Goal: Task Accomplishment & Management: Complete application form

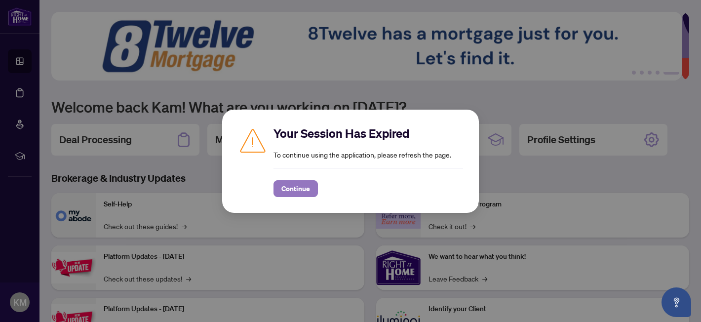
click at [292, 187] on span "Continue" at bounding box center [295, 189] width 29 height 16
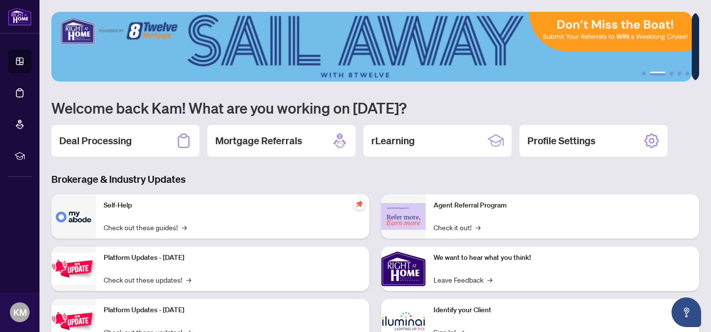
scroll to position [89, 0]
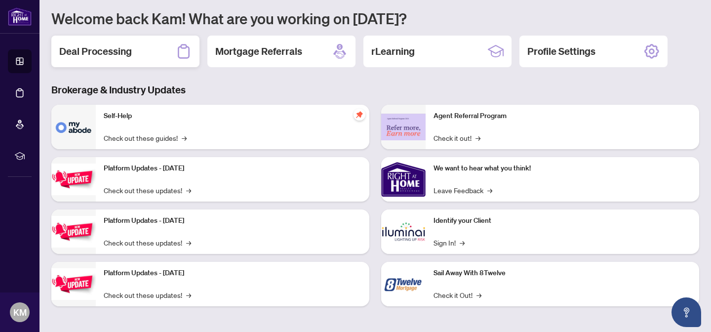
click at [175, 45] on div "Deal Processing" at bounding box center [125, 52] width 148 height 32
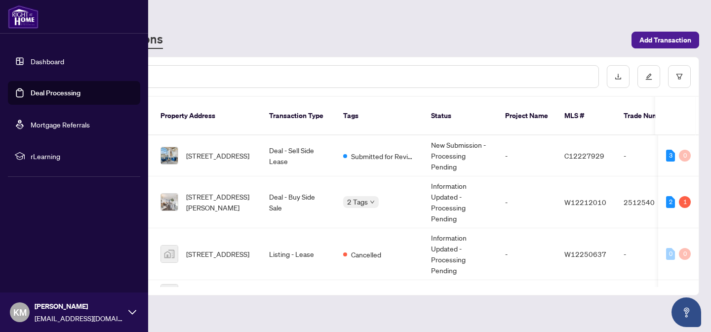
click at [45, 97] on link "Deal Processing" at bounding box center [56, 92] width 50 height 9
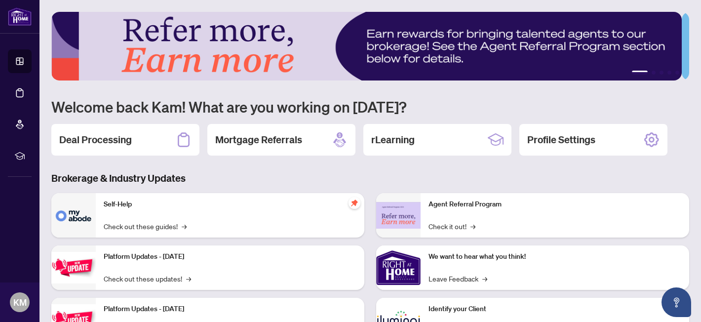
scroll to position [31, 0]
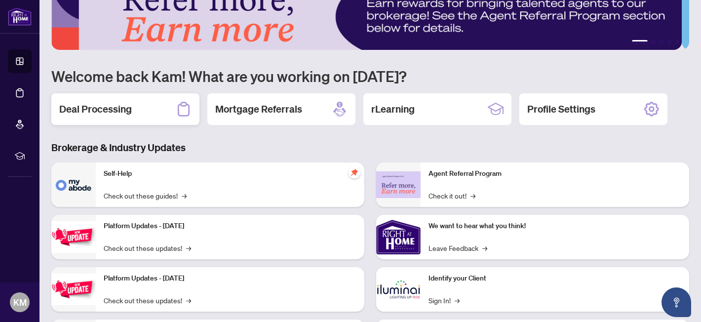
click at [124, 119] on div "Deal Processing" at bounding box center [125, 109] width 148 height 32
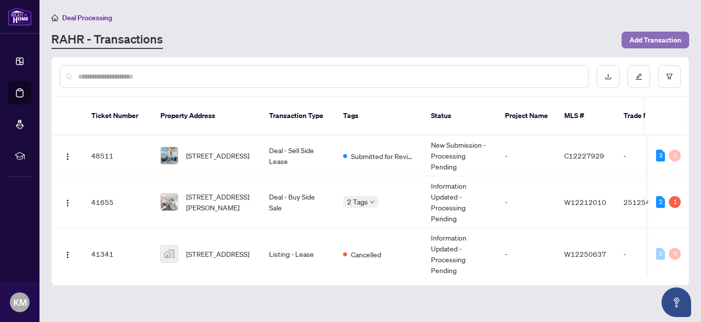
click at [648, 41] on span "Add Transaction" at bounding box center [655, 40] width 52 height 16
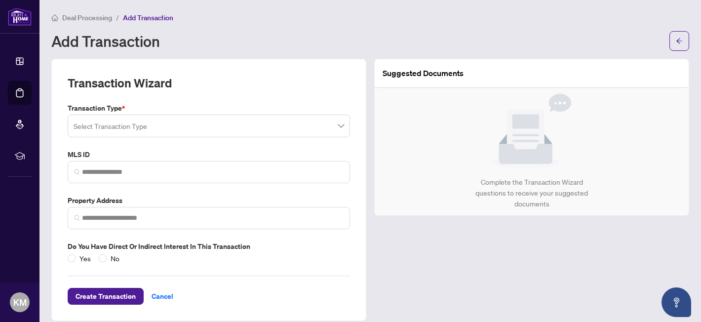
click at [161, 117] on input "search" at bounding box center [205, 127] width 262 height 22
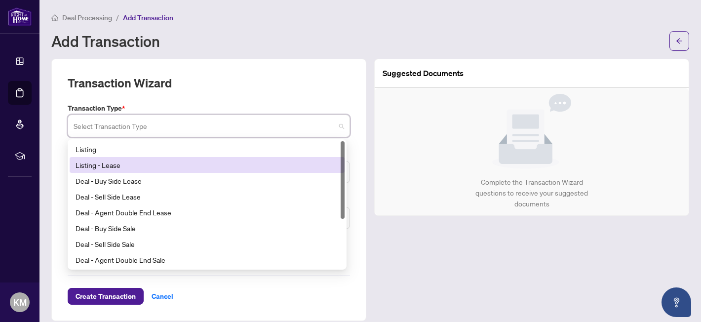
click at [135, 159] on div "Listing - Lease" at bounding box center [207, 164] width 263 height 11
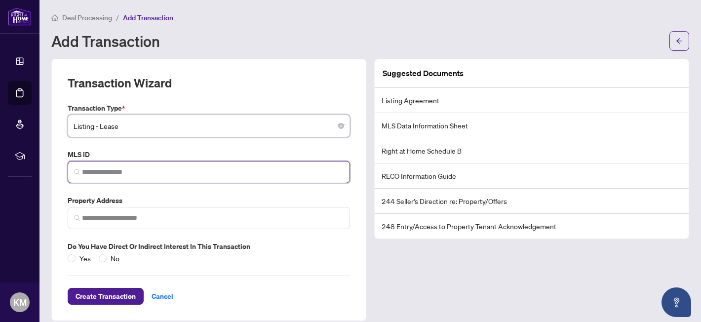
click at [126, 175] on input "search" at bounding box center [213, 172] width 262 height 10
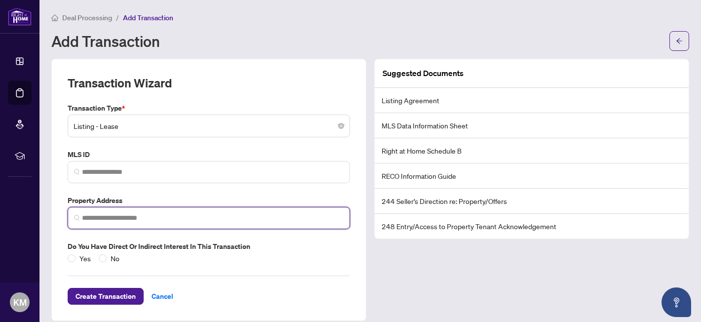
click at [128, 215] on input "search" at bounding box center [213, 218] width 262 height 10
click at [152, 238] on div "102 Grovewood Common, Grovewood Common, Oakville, ON, Canada" at bounding box center [160, 237] width 62 height 16
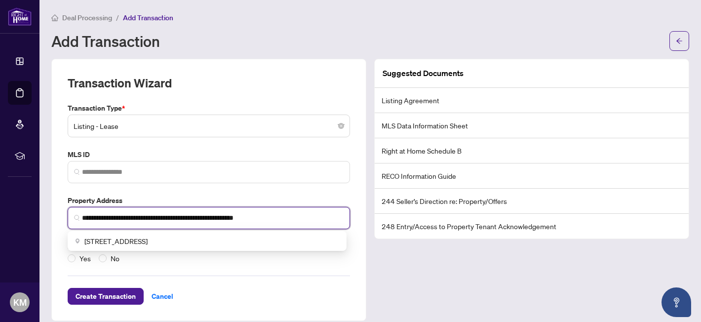
click at [82, 216] on input "**********" at bounding box center [213, 218] width 262 height 10
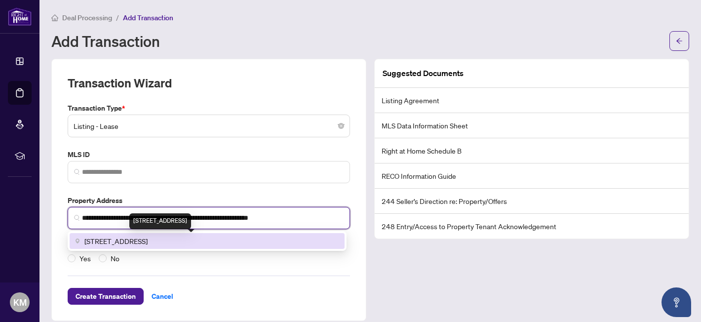
click at [114, 240] on span "102 Grovewood Common, Grovewood Common, Oakville, ON, Canada" at bounding box center [115, 240] width 63 height 11
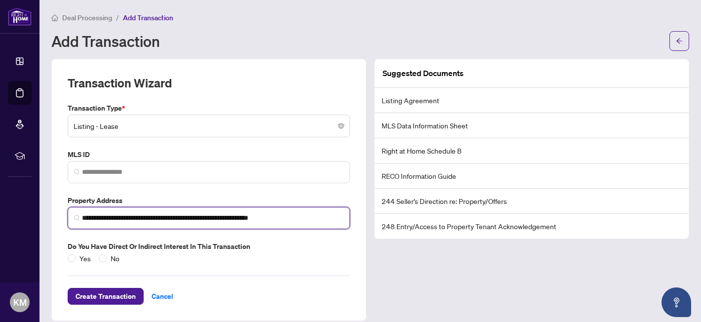
type input "**********"
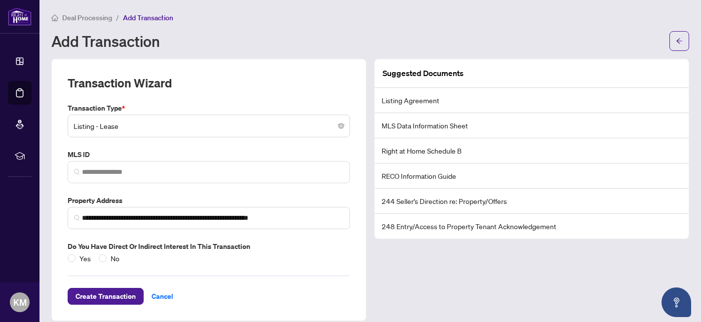
click at [97, 260] on div "Yes No" at bounding box center [96, 258] width 56 height 11
click at [104, 295] on span "Create Transaction" at bounding box center [106, 296] width 60 height 16
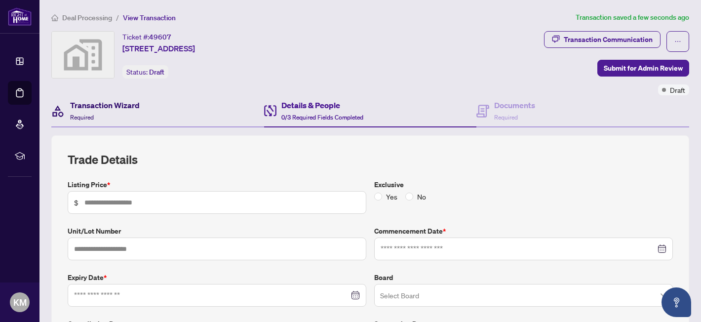
click at [114, 109] on h4 "Transaction Wizard" at bounding box center [105, 105] width 70 height 12
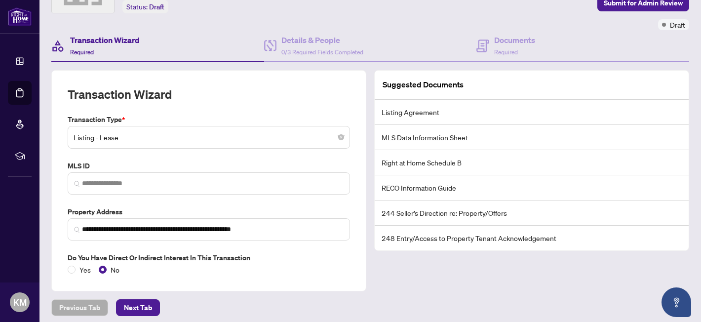
scroll to position [77, 0]
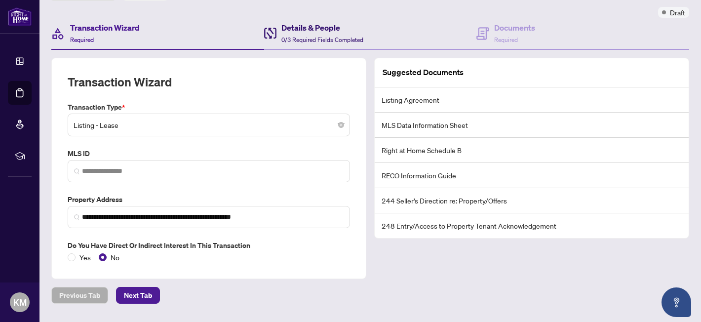
click at [310, 24] on h4 "Details & People" at bounding box center [322, 28] width 82 height 12
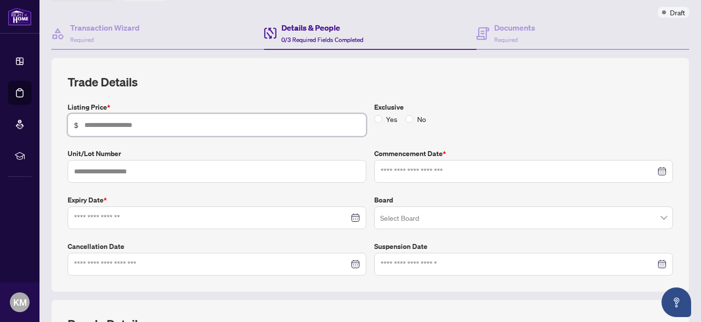
click at [184, 126] on input "text" at bounding box center [221, 124] width 275 height 11
type input "*****"
click at [189, 169] on input "text" at bounding box center [217, 171] width 299 height 23
type input "***"
click at [420, 116] on span "No" at bounding box center [421, 119] width 17 height 11
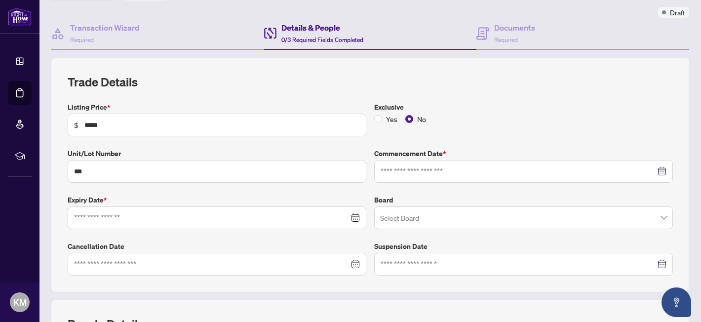
click at [413, 116] on span "No" at bounding box center [421, 119] width 17 height 11
click at [416, 180] on div at bounding box center [523, 171] width 299 height 23
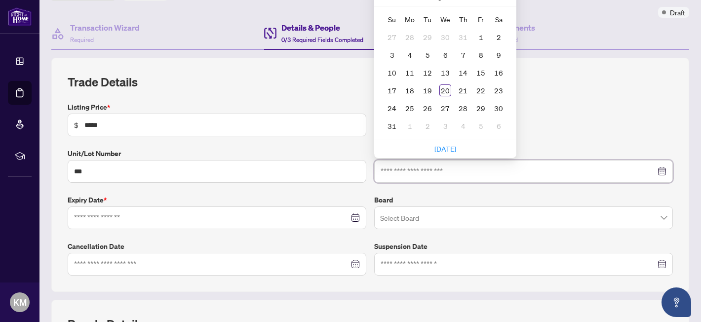
click at [418, 175] on input at bounding box center [518, 171] width 275 height 11
type input "**********"
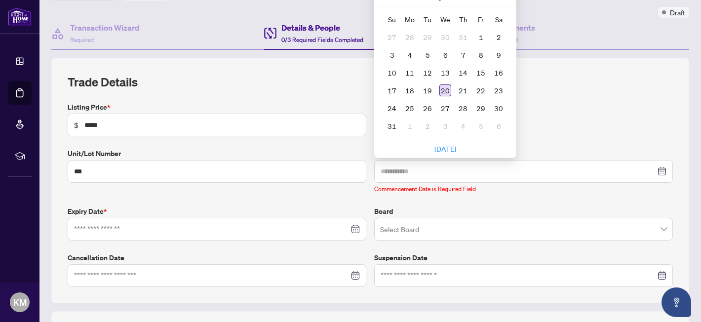
click at [444, 93] on div "20" at bounding box center [445, 90] width 12 height 12
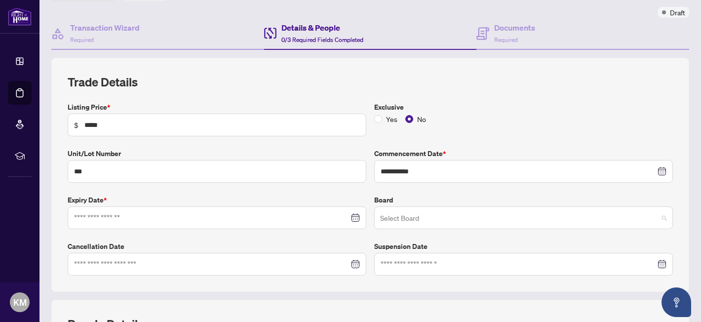
click at [416, 218] on input "search" at bounding box center [519, 219] width 278 height 22
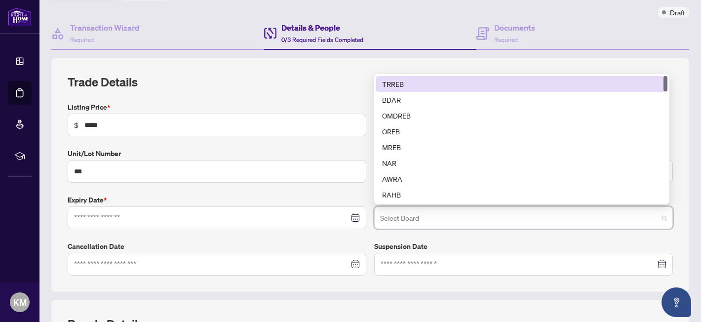
click at [399, 85] on div "TRREB" at bounding box center [521, 83] width 279 height 11
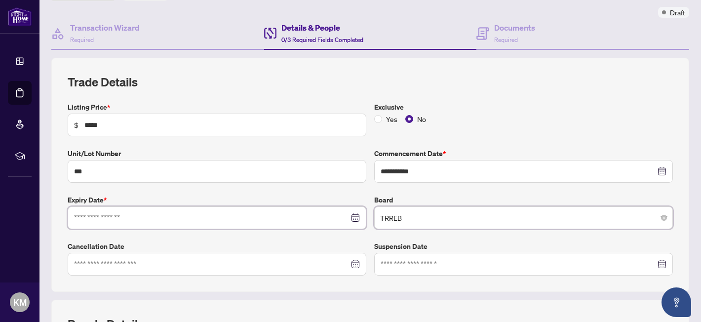
click at [154, 216] on input at bounding box center [211, 217] width 275 height 11
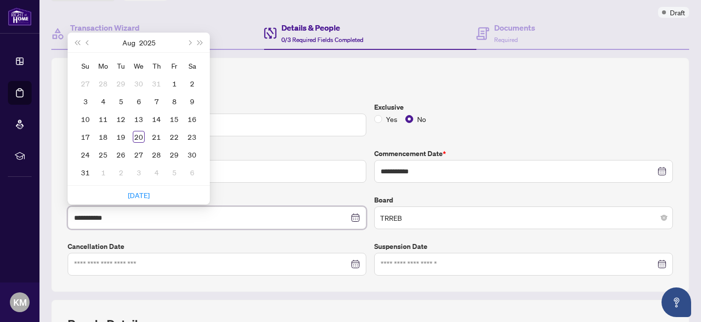
type input "**********"
click at [192, 44] on button "Next month (PageDown)" at bounding box center [189, 43] width 11 height 20
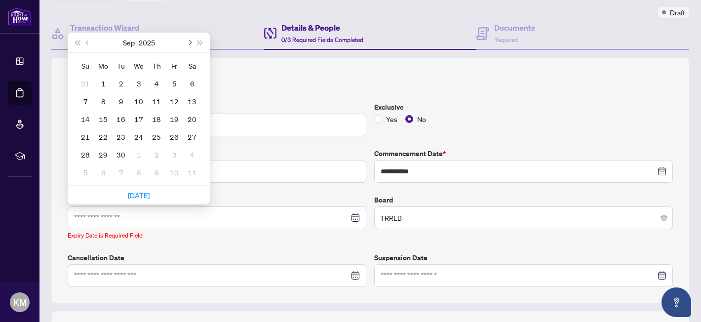
click at [192, 44] on button "Next month (PageDown)" at bounding box center [189, 43] width 11 height 20
click at [184, 159] on td "1" at bounding box center [192, 155] width 18 height 18
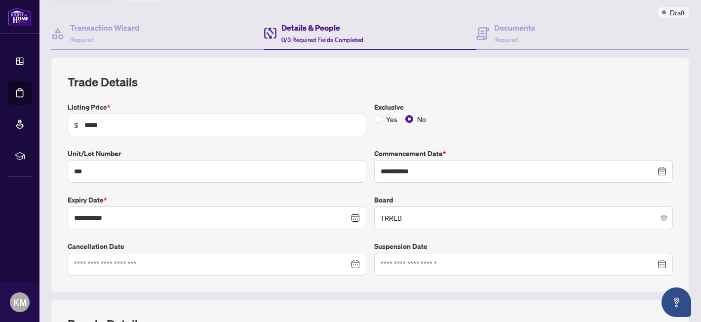
click at [172, 152] on label "Unit/Lot Number" at bounding box center [217, 153] width 299 height 11
click at [139, 217] on input "**********" at bounding box center [211, 217] width 275 height 11
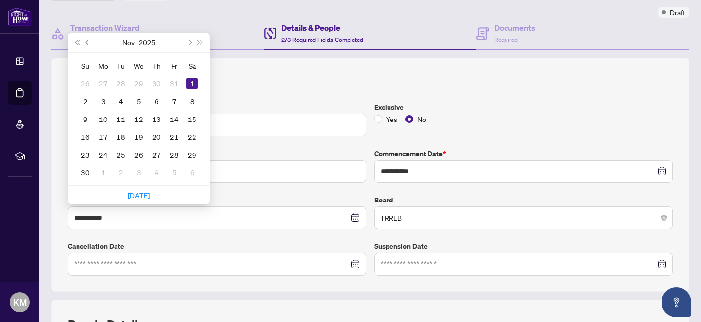
click at [87, 42] on span "Previous month (PageUp)" at bounding box center [88, 42] width 5 height 5
type input "**********"
click at [170, 153] on div "31" at bounding box center [174, 155] width 12 height 12
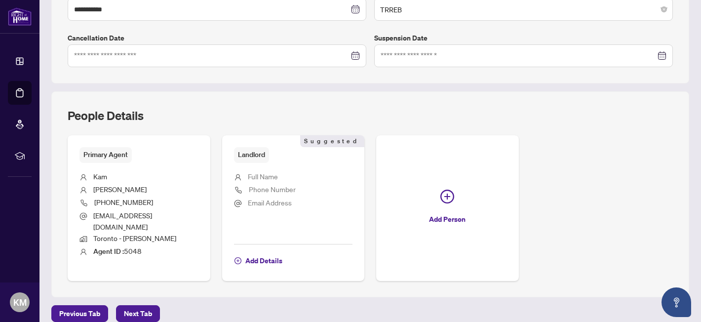
scroll to position [287, 0]
click at [276, 168] on ul "Full Name Phone Number Email Address" at bounding box center [293, 199] width 119 height 75
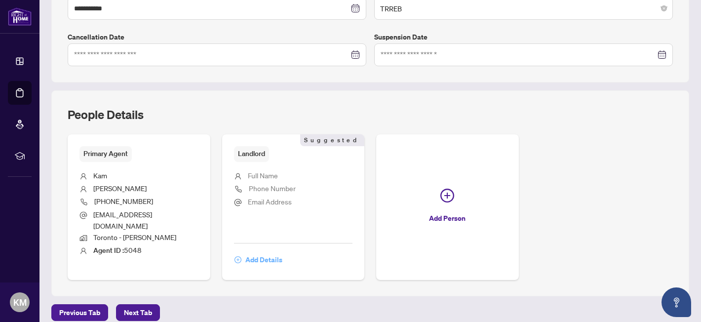
click at [267, 252] on span "Add Details" at bounding box center [263, 260] width 37 height 16
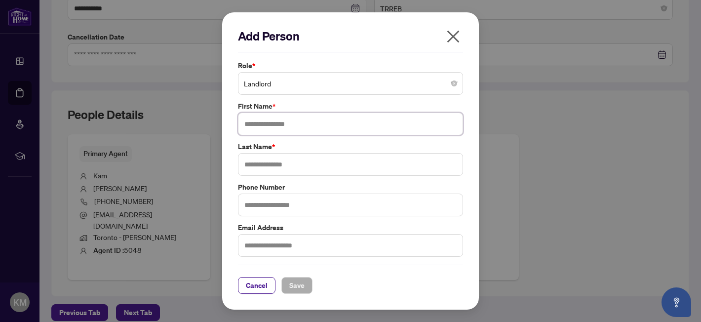
click at [294, 125] on input "text" at bounding box center [350, 124] width 225 height 23
type input "*******"
click at [290, 162] on input "text" at bounding box center [350, 164] width 225 height 23
type input "********"
click at [285, 206] on input "text" at bounding box center [350, 204] width 225 height 23
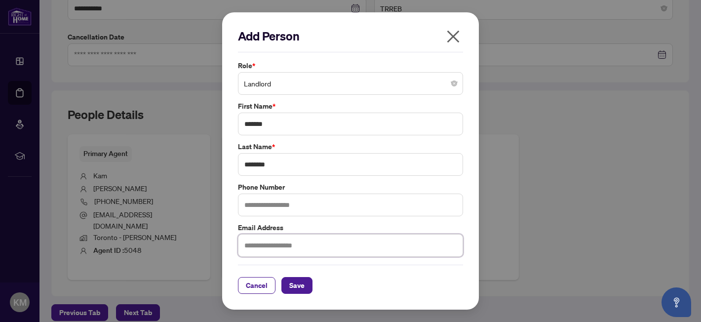
click at [289, 236] on input "text" at bounding box center [350, 245] width 225 height 23
type input "**********"
click at [300, 281] on span "Save" at bounding box center [296, 285] width 15 height 16
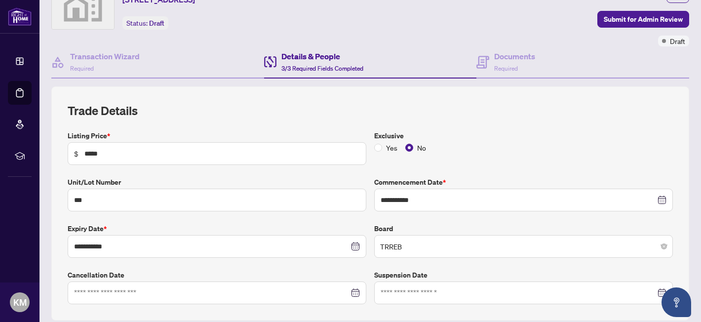
scroll to position [0, 0]
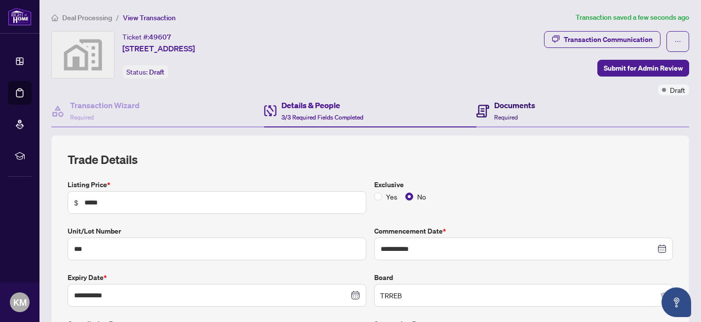
click at [494, 108] on h4 "Documents" at bounding box center [514, 105] width 41 height 12
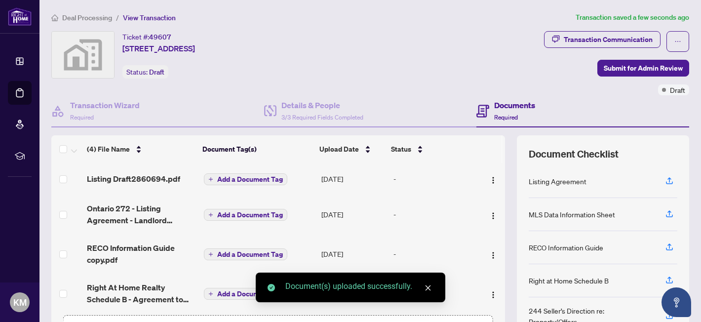
scroll to position [6, 0]
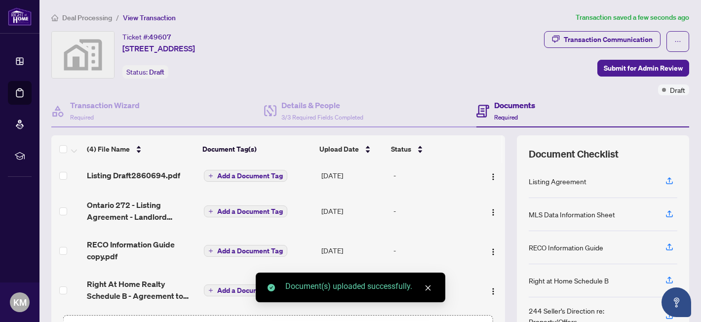
click at [226, 287] on span "Add a Document Tag" at bounding box center [250, 290] width 66 height 7
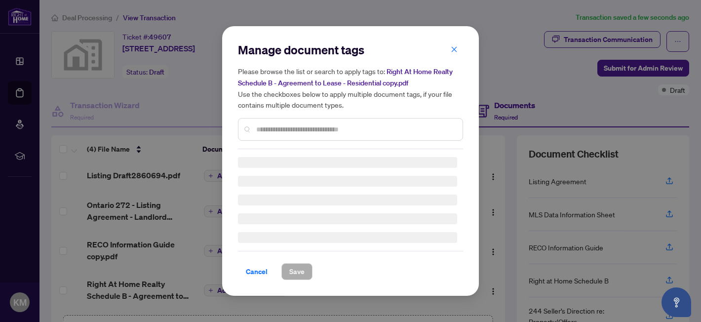
click at [287, 129] on div "Manage document tags Please browse the list or search to apply tags to: Right A…" at bounding box center [350, 95] width 225 height 107
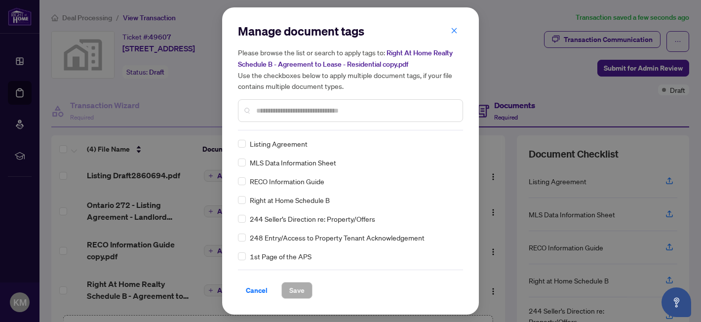
click at [246, 196] on div "Right at Home Schedule B" at bounding box center [347, 199] width 219 height 11
click at [292, 289] on span "Save" at bounding box center [296, 290] width 15 height 16
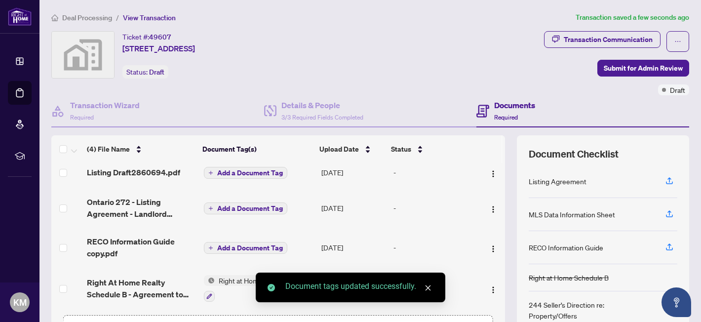
click at [211, 173] on button "Add a Document Tag" at bounding box center [245, 173] width 83 height 12
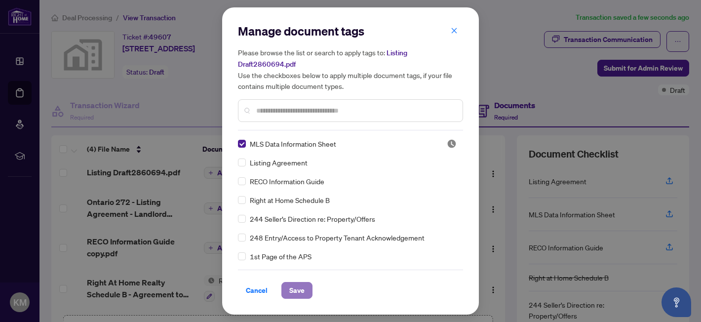
click at [293, 298] on button "Save" at bounding box center [296, 290] width 31 height 17
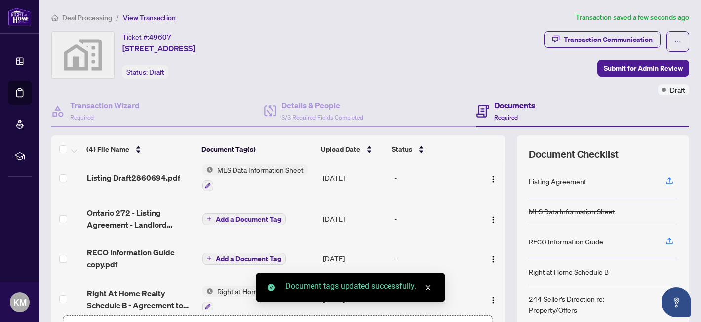
click at [228, 216] on span "Add a Document Tag" at bounding box center [249, 219] width 66 height 7
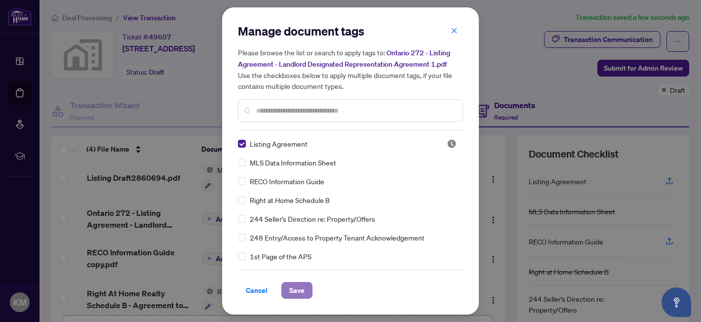
click at [286, 289] on button "Save" at bounding box center [296, 290] width 31 height 17
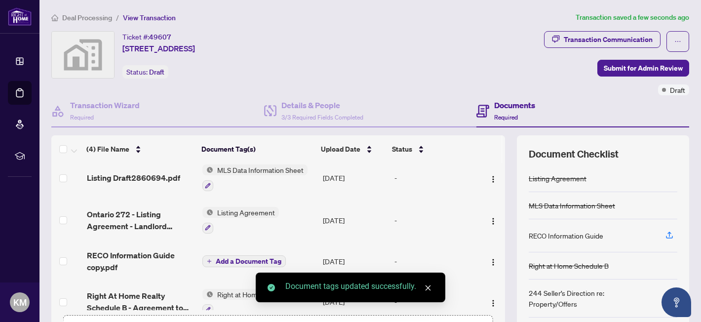
click at [217, 259] on span "Add a Document Tag" at bounding box center [249, 261] width 66 height 7
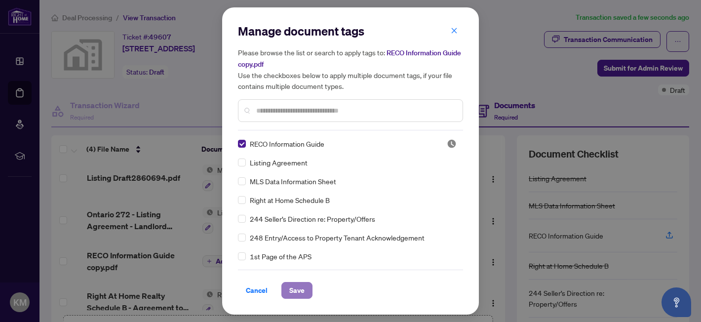
click at [298, 287] on span "Save" at bounding box center [296, 290] width 15 height 16
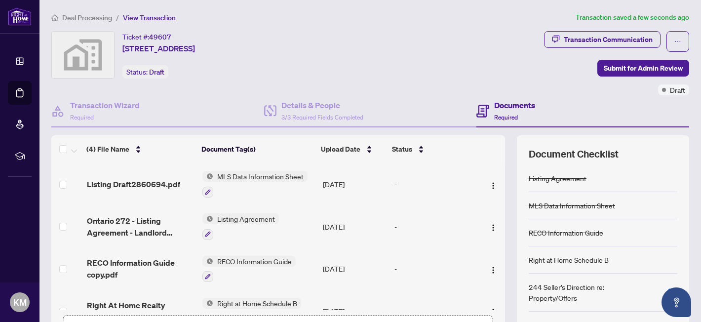
scroll to position [2, 0]
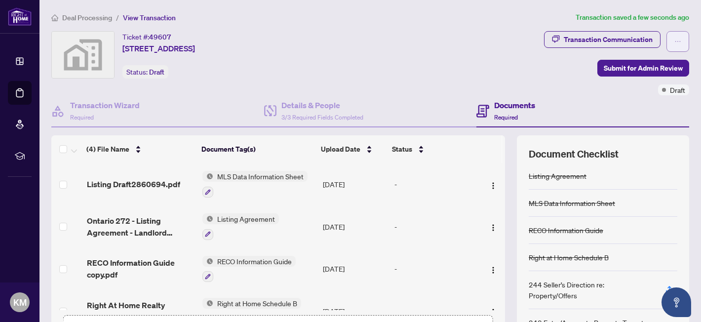
click at [674, 39] on icon "ellipsis" at bounding box center [677, 41] width 7 height 7
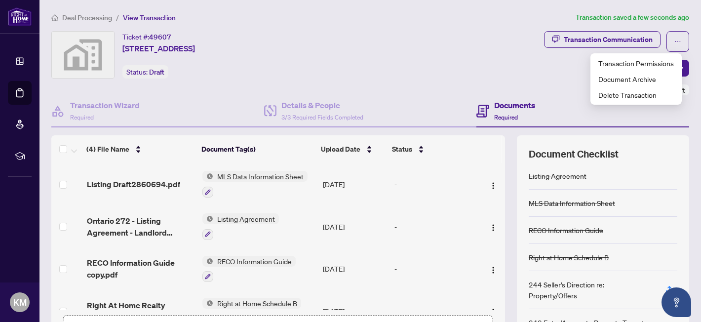
click at [523, 71] on div "Ticket #: 49607 401-102 Grovewood Common, Grovewood Common, Oakville, ON, Canad…" at bounding box center [295, 54] width 489 height 47
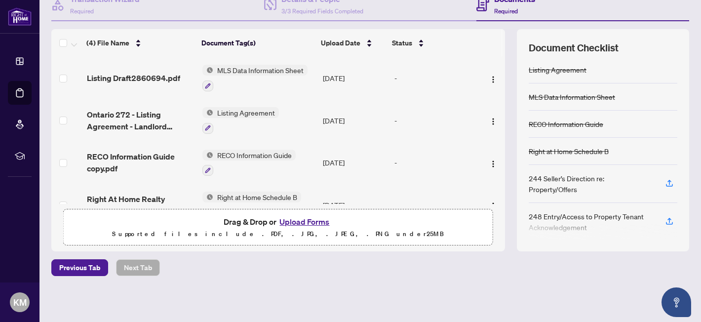
scroll to position [0, 0]
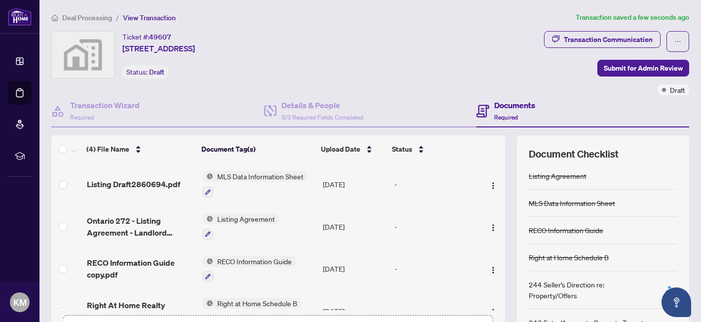
click at [93, 18] on span "Deal Processing" at bounding box center [87, 17] width 50 height 9
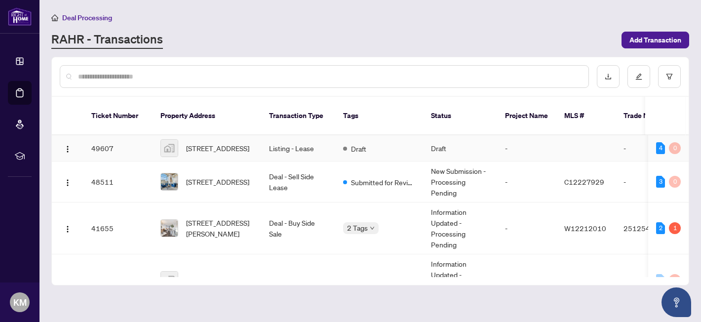
click at [586, 147] on td at bounding box center [585, 148] width 59 height 26
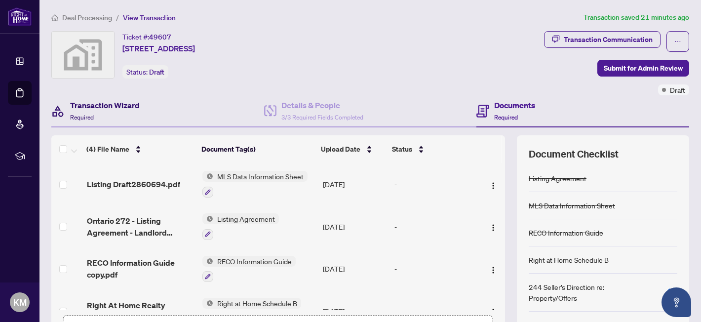
click at [112, 114] on div "Transaction Wizard Required" at bounding box center [105, 110] width 70 height 23
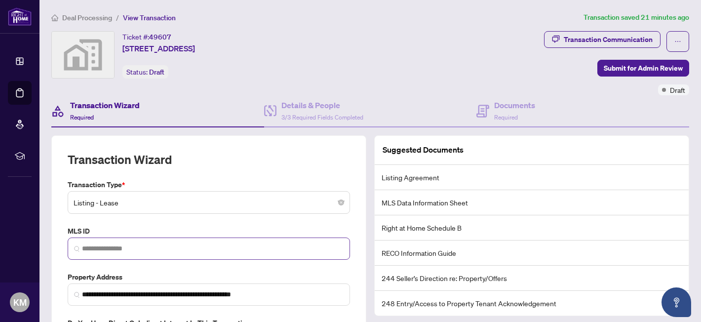
click at [138, 256] on span at bounding box center [209, 248] width 282 height 22
paste input "*********"
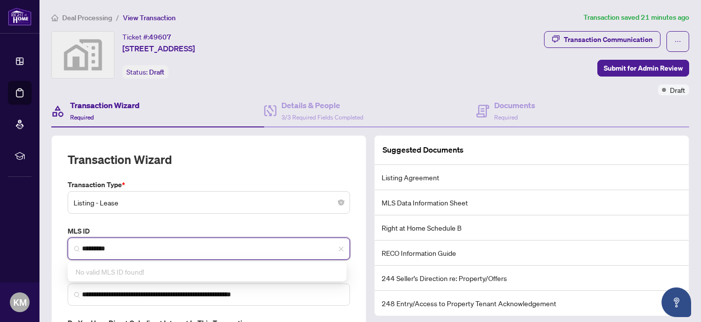
type input "*********"
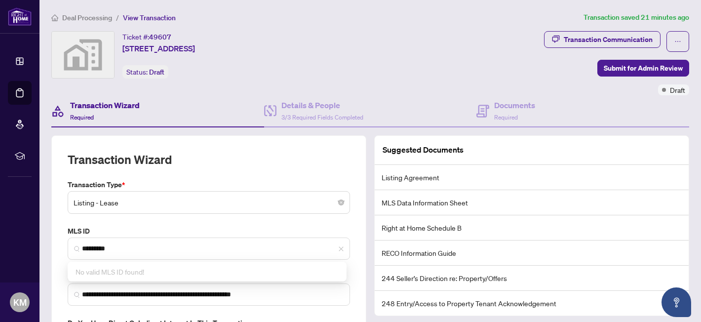
click at [308, 219] on div "**********" at bounding box center [209, 259] width 290 height 161
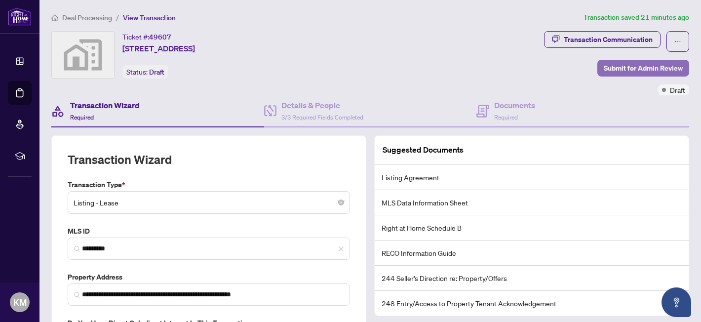
click at [628, 66] on span "Submit for Admin Review" at bounding box center [643, 68] width 79 height 16
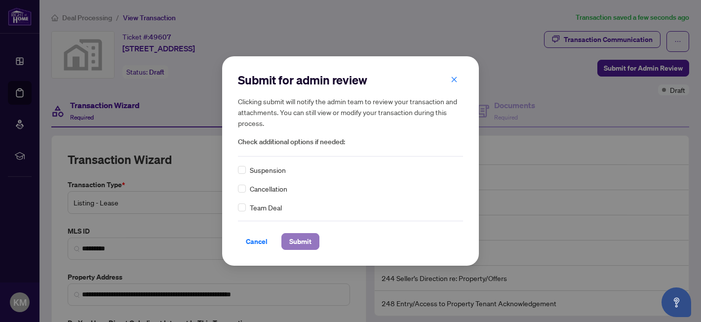
click at [305, 240] on span "Submit" at bounding box center [300, 241] width 22 height 16
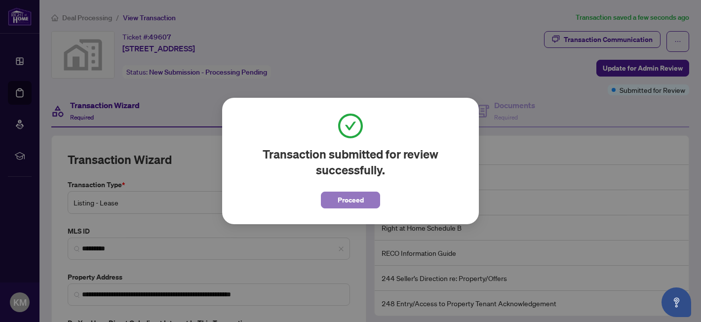
click at [363, 199] on button "Proceed" at bounding box center [350, 199] width 59 height 17
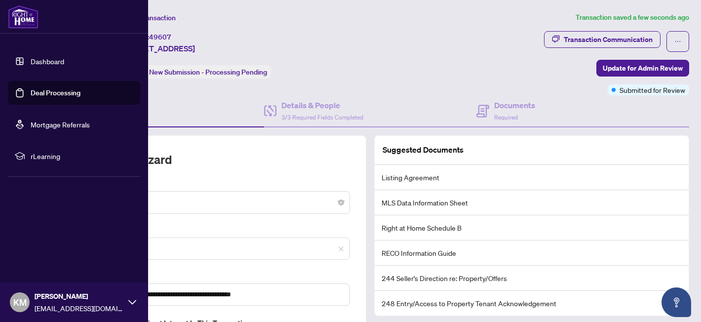
click at [48, 90] on link "Deal Processing" at bounding box center [56, 92] width 50 height 9
